Goal: Task Accomplishment & Management: Complete application form

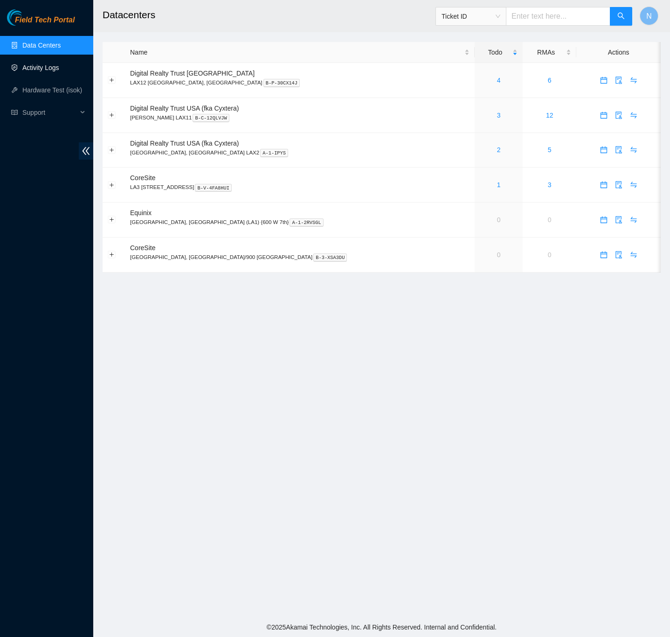
click at [45, 64] on link "Activity Logs" at bounding box center [40, 67] width 37 height 7
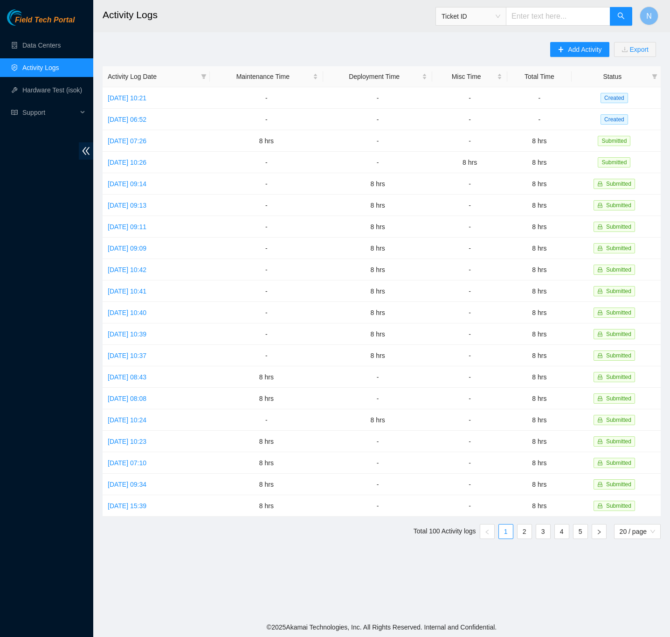
click at [327, 34] on main "Activity Logs Ticket ID N Add Activity Export Activity Log Date Maintenance Tim…" at bounding box center [381, 308] width 577 height 617
click at [146, 116] on link "Tue, 30 Sep 2025 06:52" at bounding box center [127, 119] width 39 height 7
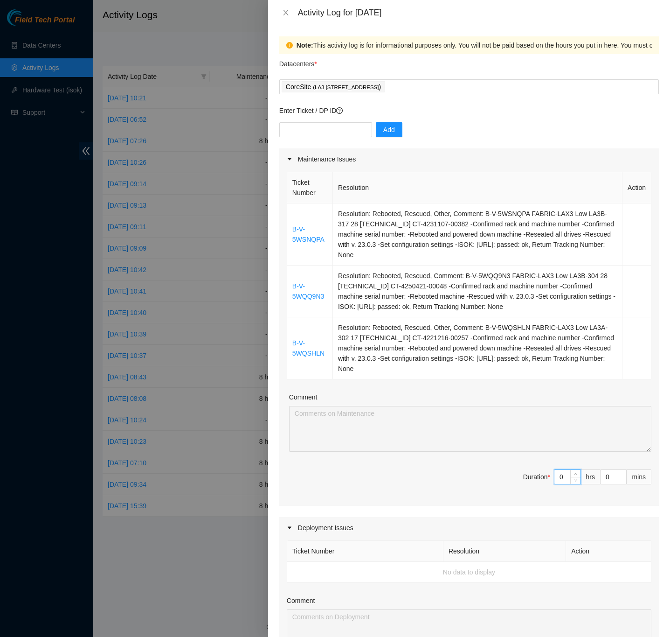
click at [556, 476] on input "0" at bounding box center [568, 477] width 26 height 14
type input "8"
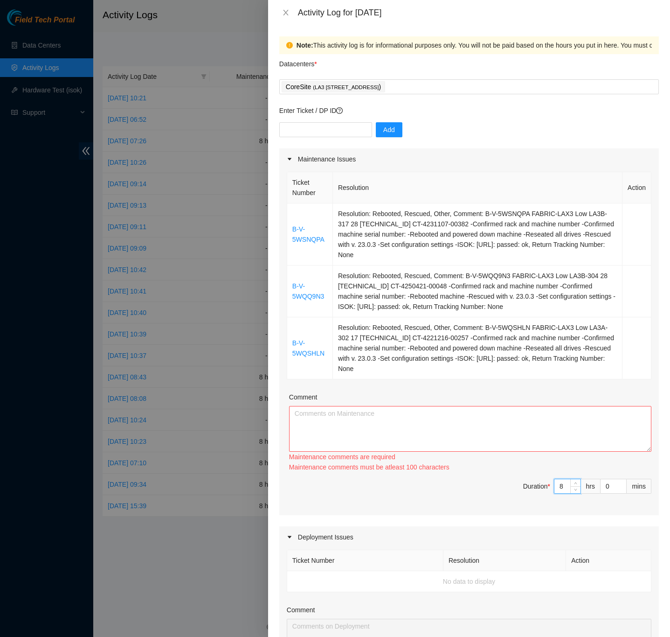
type input "8"
click at [486, 430] on textarea "Comment" at bounding box center [470, 429] width 362 height 46
paste textarea "B-V-5WQQ9N3 FABRIC-LAX3 Low LA3B-304 28 23.212.3.223 CT-4250421-00048 -Confirme…"
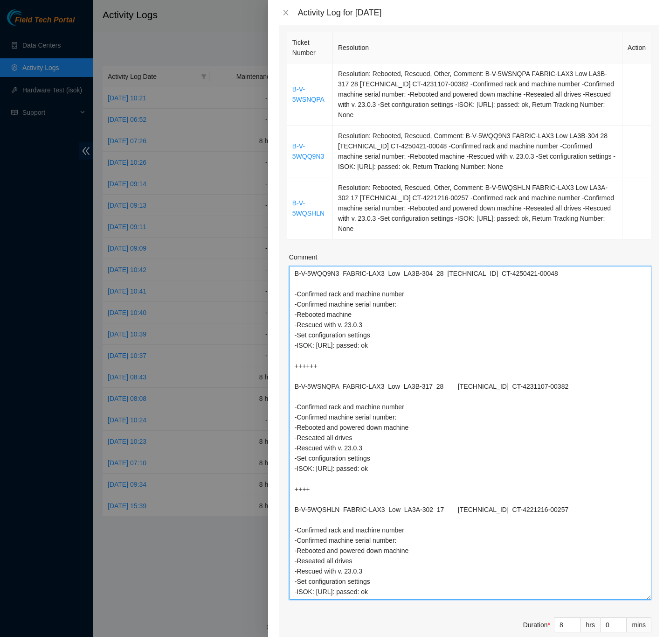
drag, startPoint x: 639, startPoint y: 312, endPoint x: 693, endPoint y: 598, distance: 290.7
click at [670, 598] on html "Field Tech Portal Data Centers Activity Logs Hardware Test (isok) Support Activ…" at bounding box center [335, 318] width 670 height 637
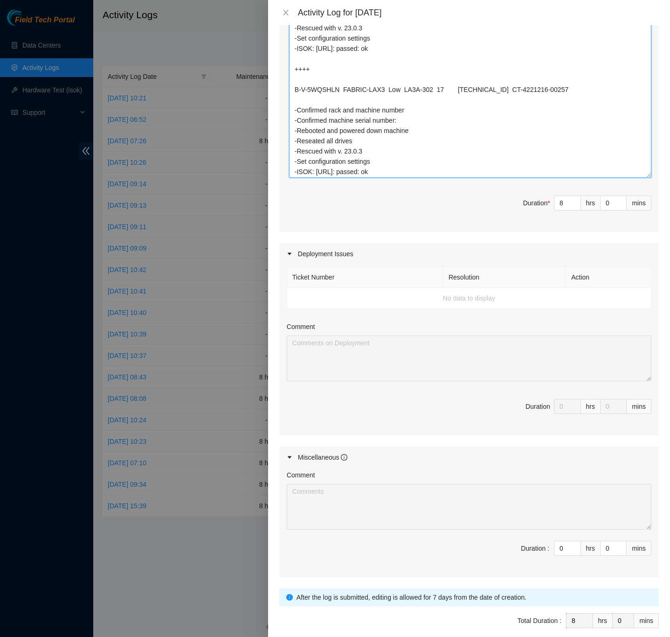
scroll to position [606, 0]
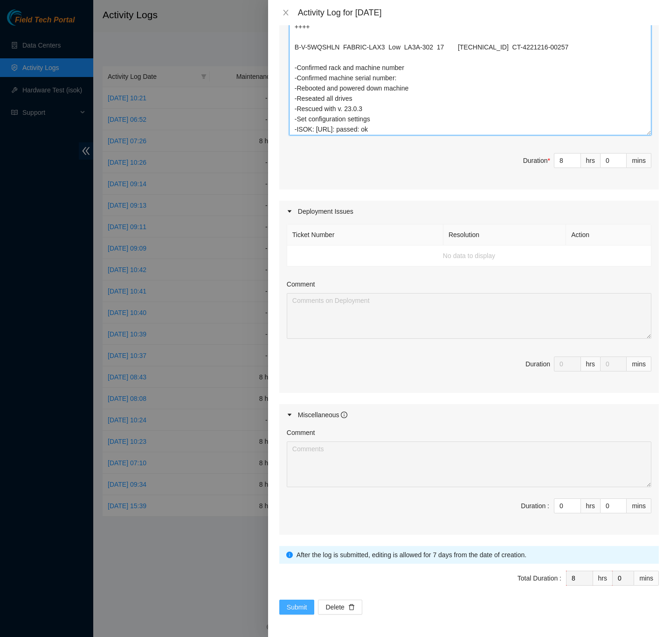
type textarea "B-V-5WQQ9N3 FABRIC-LAX3 Low LA3B-304 28 23.212.3.223 CT-4250421-00048 -Confirme…"
drag, startPoint x: 308, startPoint y: 610, endPoint x: 325, endPoint y: 611, distance: 17.3
click at [308, 610] on button "Submit" at bounding box center [296, 606] width 35 height 15
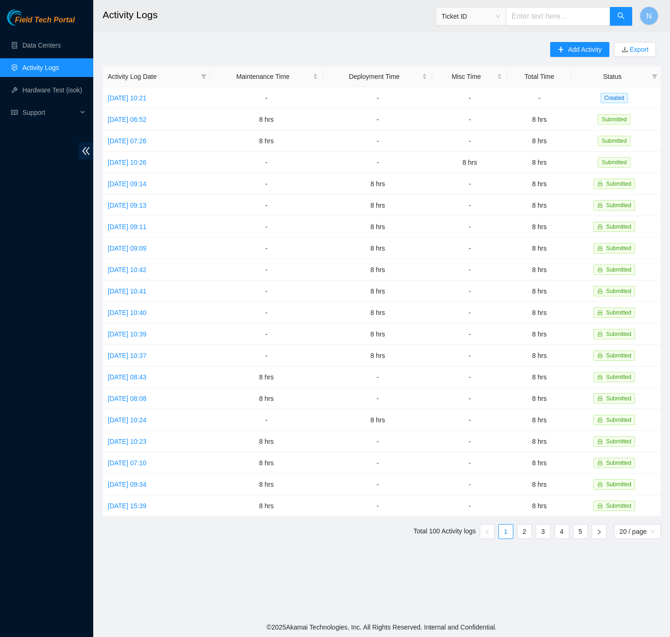
click at [532, 43] on div "Add Activity Export Activity Log Date Maintenance Time Deployment Time Misc Tim…" at bounding box center [382, 294] width 558 height 504
click at [569, 52] on span "Add Activity" at bounding box center [585, 49] width 34 height 10
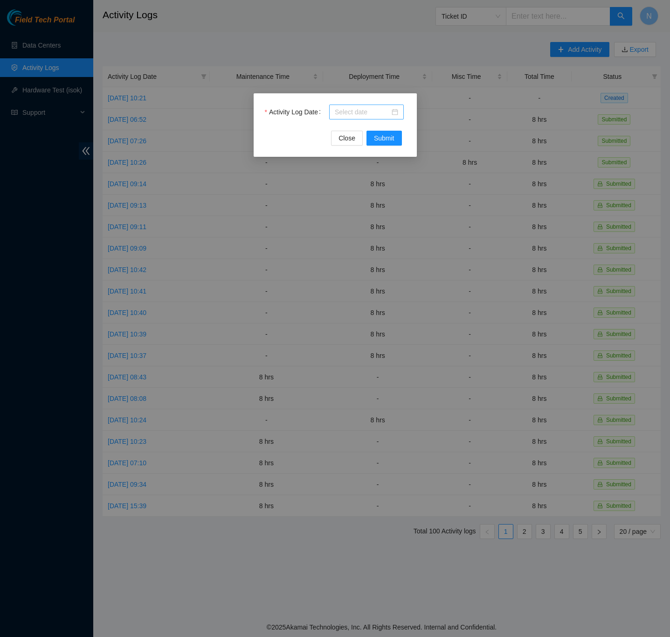
click at [394, 108] on div at bounding box center [366, 112] width 63 height 10
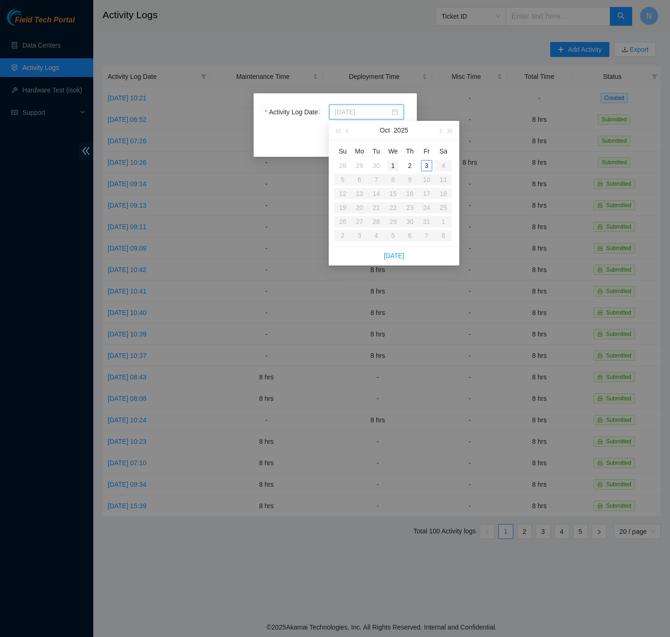
type input "2025-10-01"
click at [394, 166] on div "1" at bounding box center [393, 165] width 11 height 11
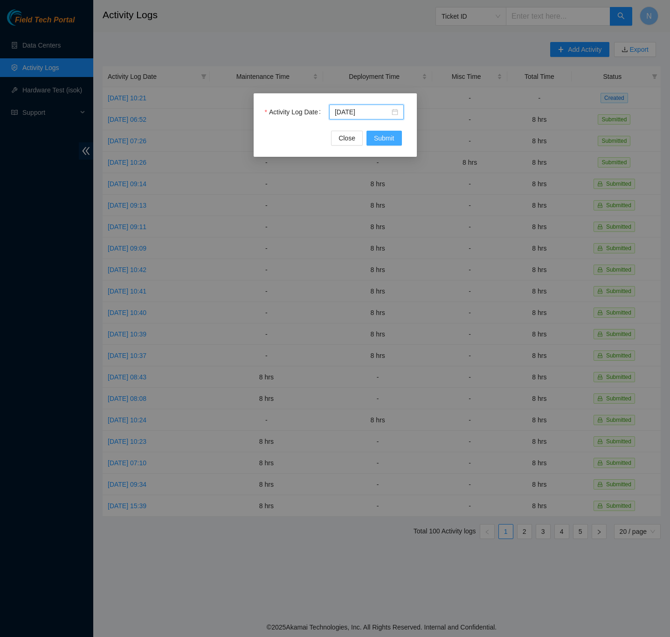
click at [395, 136] on button "Submit" at bounding box center [384, 138] width 35 height 15
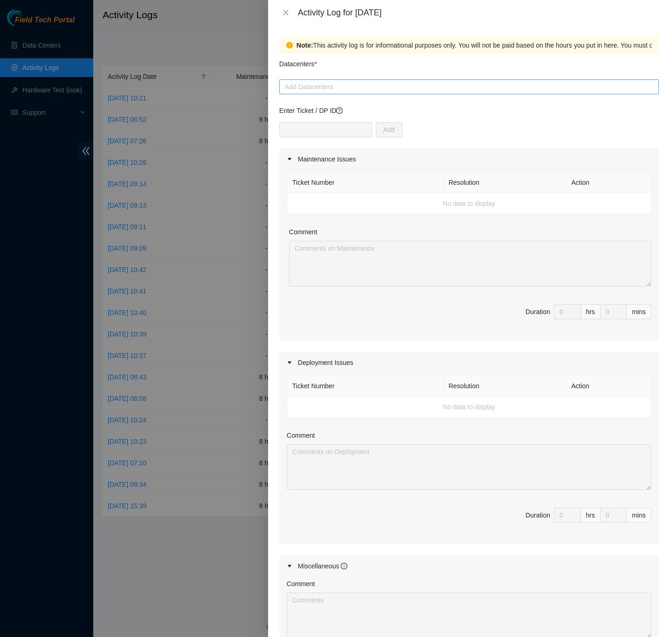
click at [348, 87] on div at bounding box center [469, 86] width 375 height 11
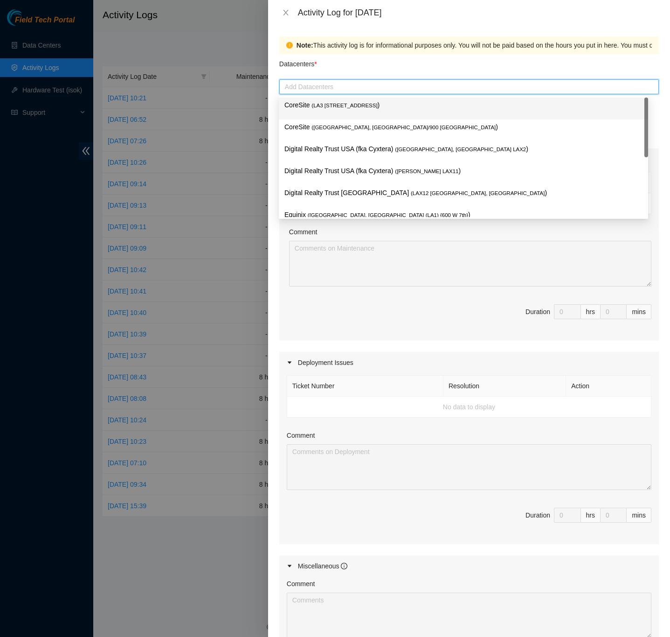
click at [347, 104] on span "( LA3 200 Bauchet St" at bounding box center [345, 106] width 66 height 6
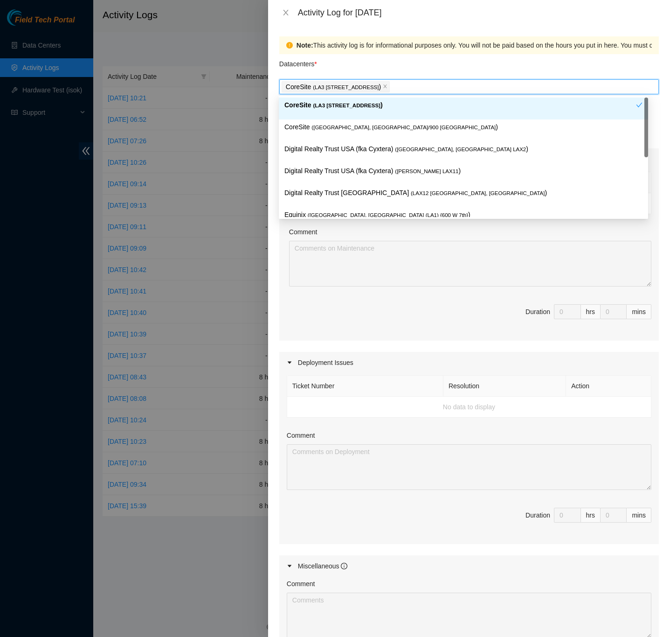
click at [658, 112] on div "Note: This activity log is for informational purposes only. You will not be pai…" at bounding box center [469, 331] width 402 height 612
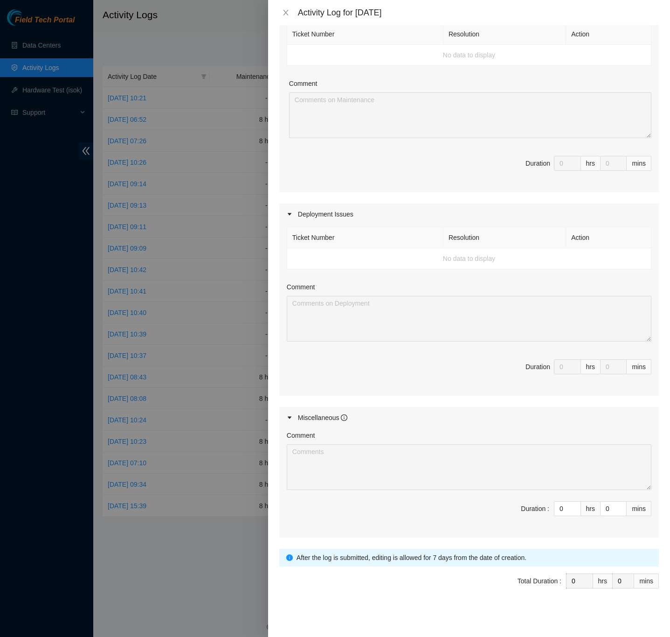
scroll to position [155, 0]
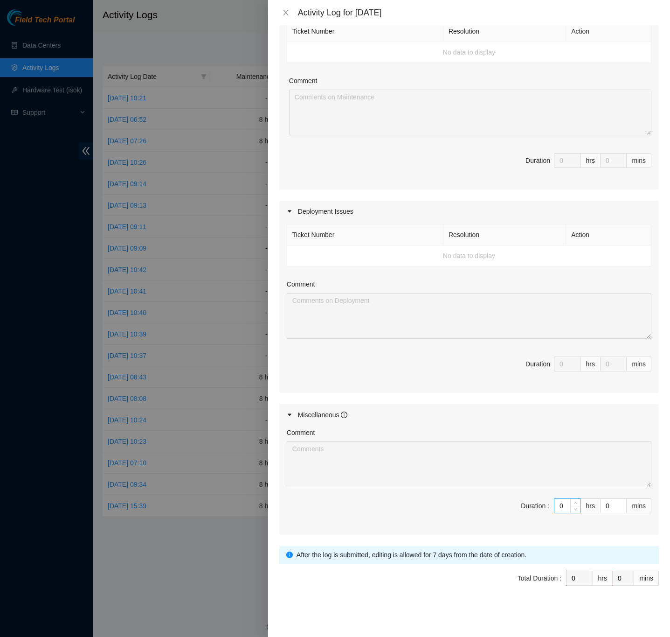
click at [555, 509] on input "0" at bounding box center [568, 506] width 26 height 14
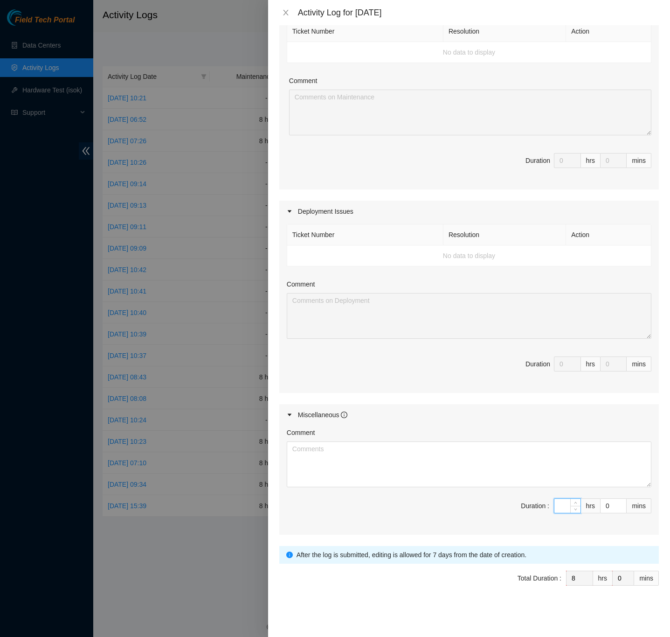
type input "8"
click at [357, 448] on textarea "Comment" at bounding box center [469, 464] width 365 height 46
paste textarea "-Went over what a typical day involves at CS900 with Brian Verbeck (new field t…"
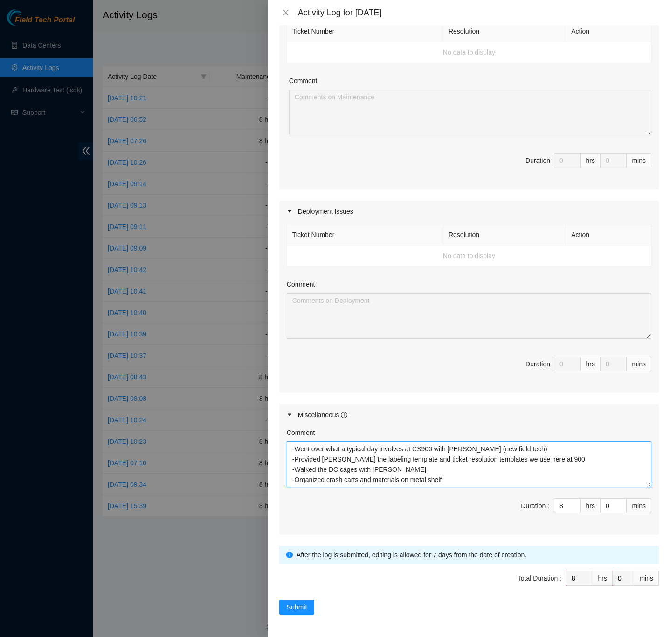
click at [550, 460] on textarea "-Went over what a typical day involves at CS900 with Brian Verbeck (new field t…" at bounding box center [469, 464] width 365 height 46
type textarea "-Went over what a typical day involves at CS900 with Brian Verbeck (new field t…"
click at [655, 462] on div "Note: This activity log is for informational purposes only. You will not be pai…" at bounding box center [469, 331] width 402 height 612
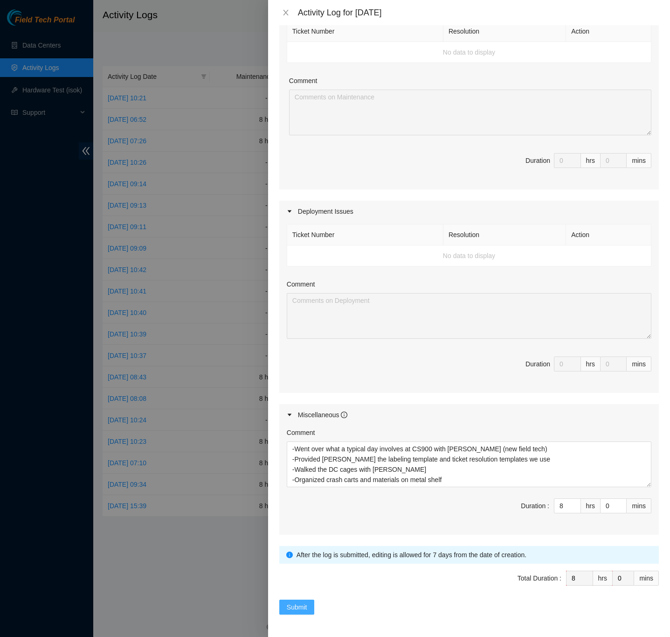
click at [303, 605] on span "Submit" at bounding box center [297, 607] width 21 height 10
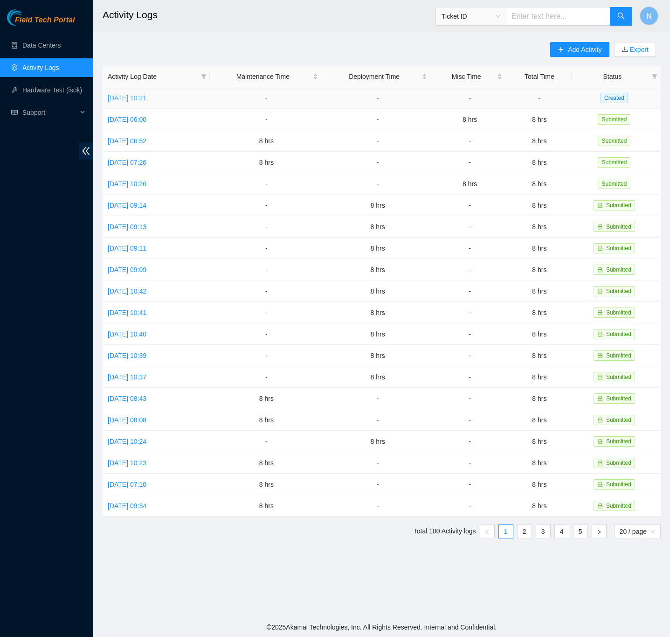
click at [146, 97] on link "Thu, 02 Oct 2025 10:21" at bounding box center [127, 97] width 39 height 7
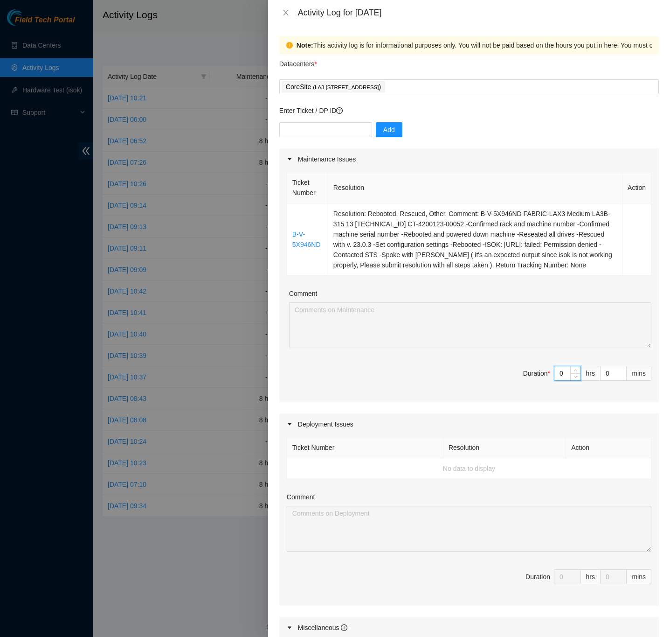
click at [556, 380] on input "0" at bounding box center [568, 373] width 26 height 14
type input "8"
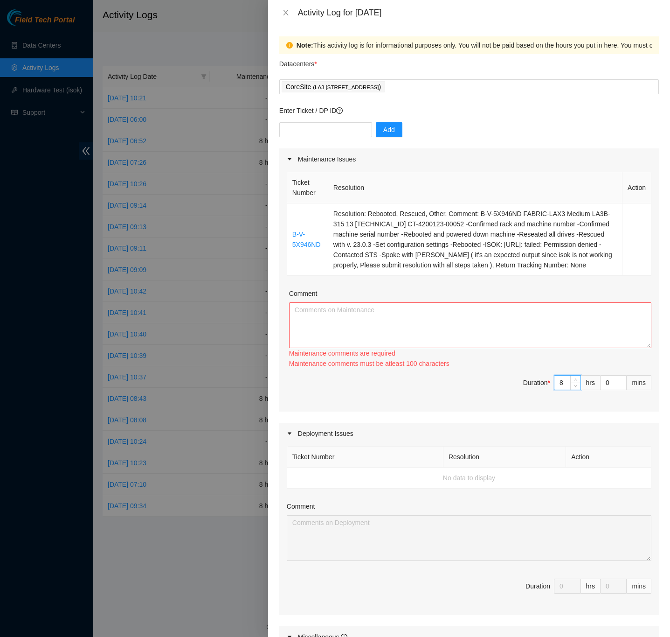
type input "8"
click at [653, 258] on div "Note: This activity log is for informational purposes only. You will not be pai…" at bounding box center [469, 331] width 402 height 612
click at [427, 319] on textarea "Comment" at bounding box center [470, 325] width 362 height 46
paste textarea "B-V-5X946ND FABRIC-LAX3 Medium LA3B-315 13 23.39.209.14 CT-4200123-00052 -Confi…"
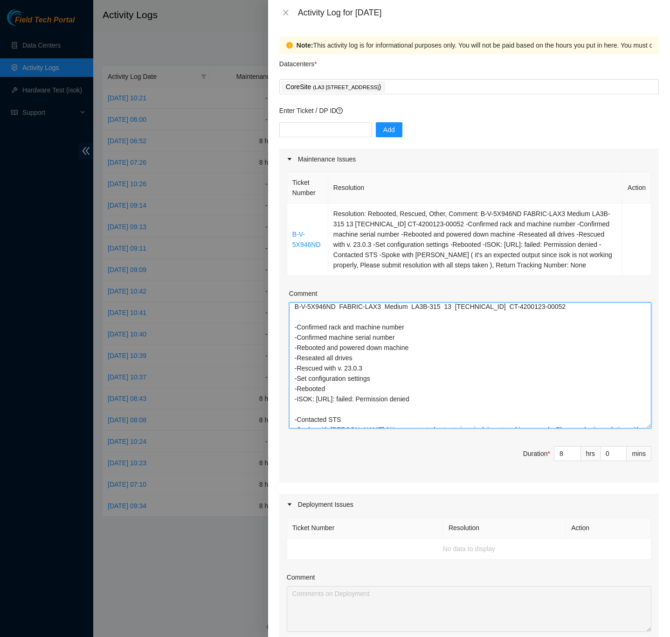
scroll to position [0, 0]
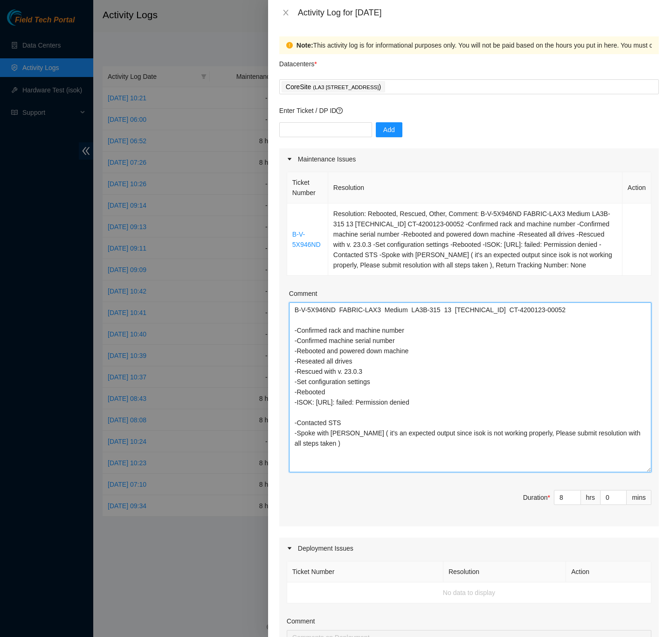
drag, startPoint x: 635, startPoint y: 356, endPoint x: 658, endPoint y: 480, distance: 126.1
click at [658, 480] on div "Note: This activity log is for informational purposes only. You will not be pai…" at bounding box center [469, 331] width 402 height 612
click at [358, 372] on textarea "B-V-5X946ND FABRIC-LAX3 Medium LA3B-315 13 23.39.209.14 CT-4200123-00052 -Confi…" at bounding box center [470, 387] width 362 height 170
click at [386, 381] on textarea "B-V-5X946ND FABRIC-LAX3 Medium LA3B-315 13 23.39.209.14 CT-4200123-00052 -Confi…" at bounding box center [470, 387] width 362 height 170
click at [395, 375] on textarea "B-V-5X946ND FABRIC-LAX3 Medium LA3B-315 13 23.39.209.14 CT-4200123-00052 -Confi…" at bounding box center [470, 387] width 362 height 170
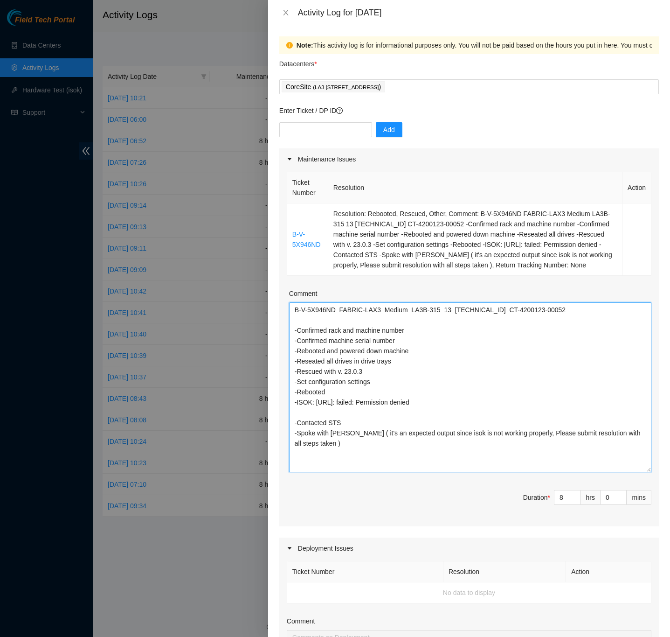
drag, startPoint x: 395, startPoint y: 375, endPoint x: 351, endPoint y: 375, distance: 43.9
click at [351, 375] on textarea "B-V-5X946ND FABRIC-LAX3 Medium LA3B-315 13 23.39.209.14 CT-4200123-00052 -Confi…" at bounding box center [470, 387] width 362 height 170
type textarea "B-V-5X946ND FABRIC-LAX3 Medium LA3B-315 13 23.39.209.14 CT-4200123-00052 -Confi…"
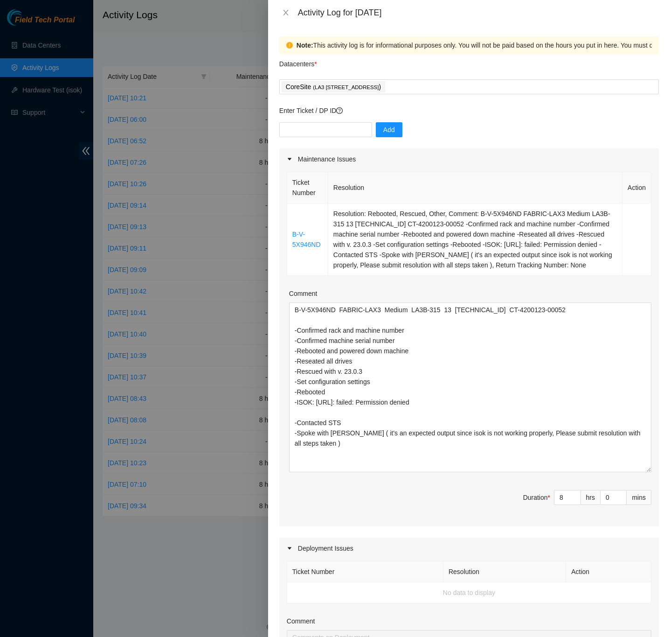
click at [654, 479] on div "Note: This activity log is for informational purposes only. You will not be pai…" at bounding box center [469, 331] width 402 height 612
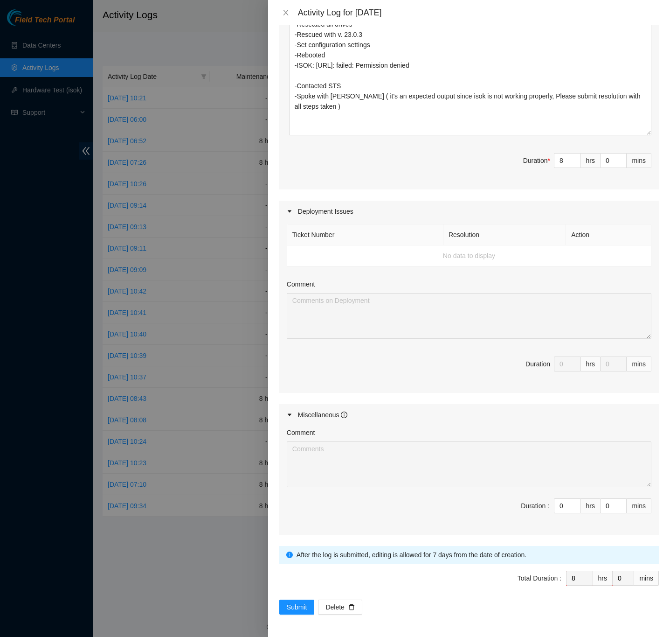
scroll to position [350, 0]
click at [297, 607] on span "Submit" at bounding box center [297, 607] width 21 height 10
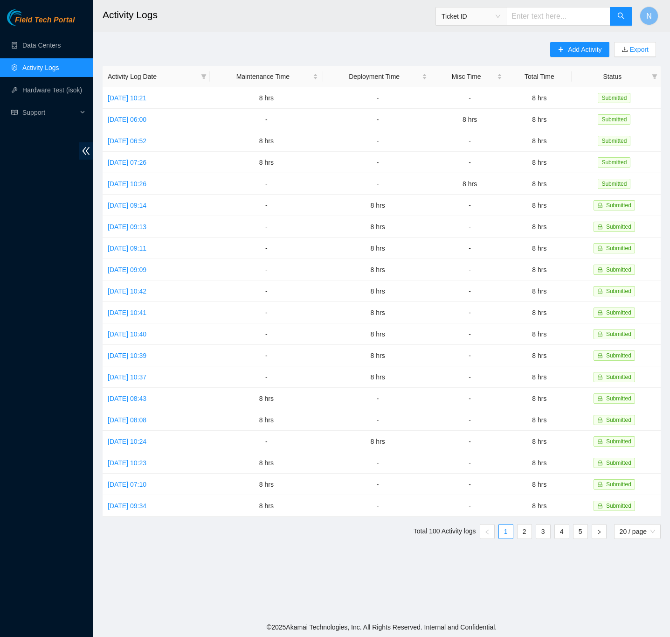
click at [181, 47] on div "Add Activity Export Activity Log Date Maintenance Time Deployment Time Misc Tim…" at bounding box center [382, 294] width 558 height 504
click at [35, 44] on link "Data Centers" at bounding box center [41, 45] width 38 height 7
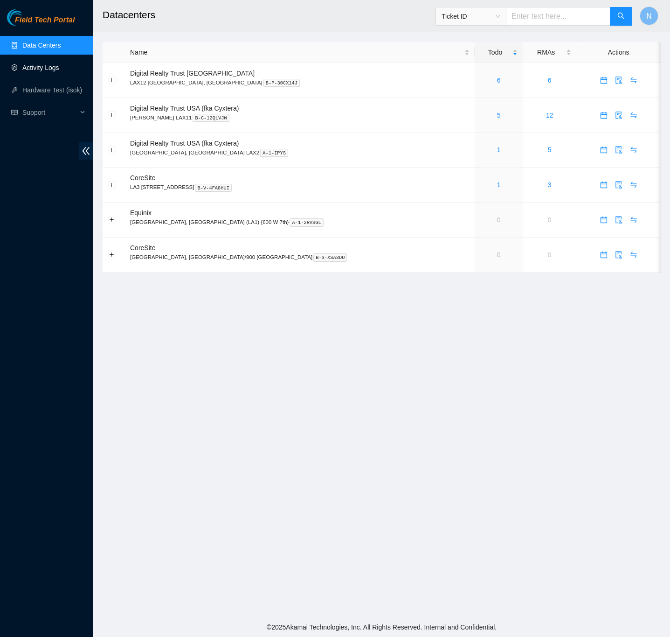
click at [45, 69] on link "Activity Logs" at bounding box center [40, 67] width 37 height 7
